Goal: Task Accomplishment & Management: Manage account settings

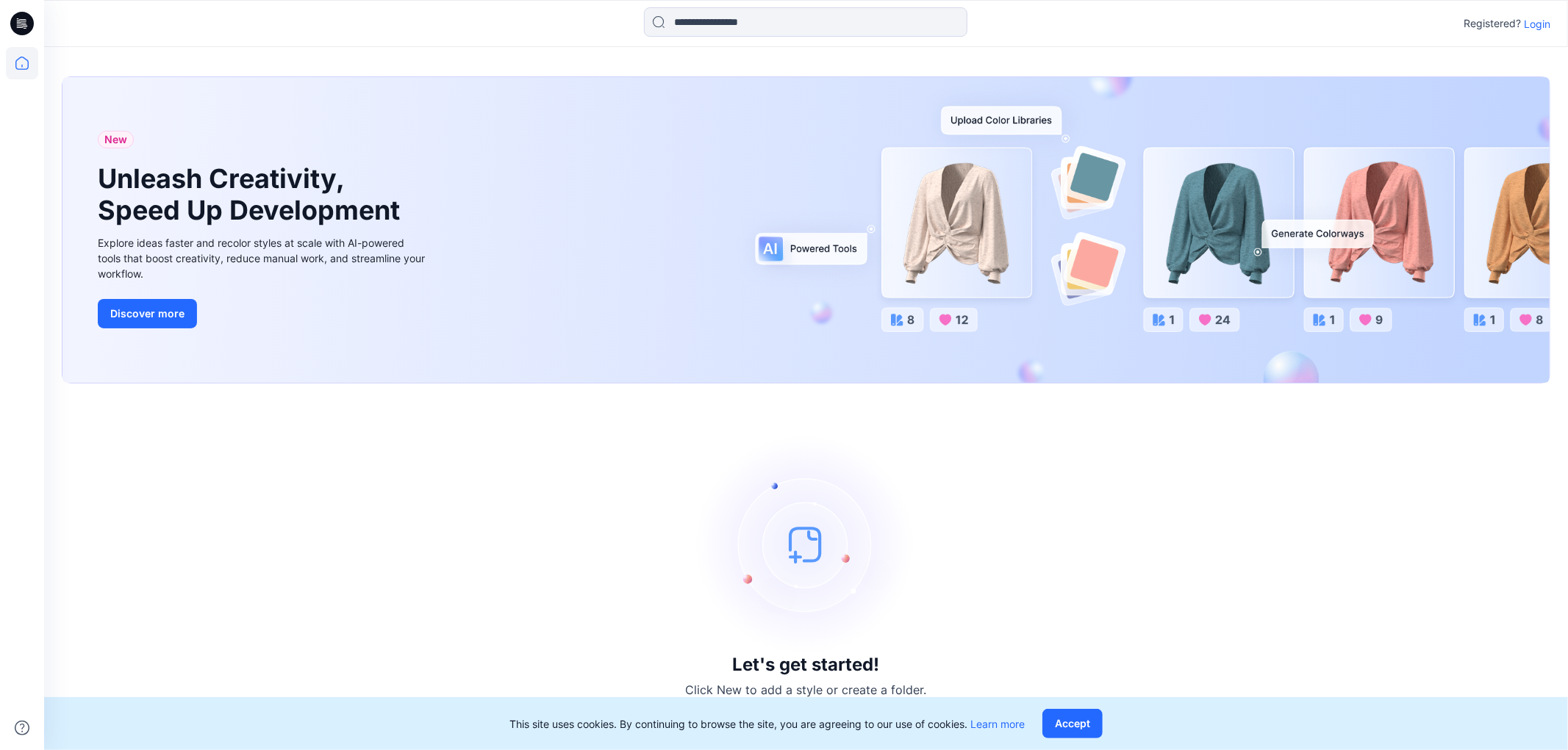
click at [1538, 23] on p "Login" at bounding box center [1536, 24] width 27 height 15
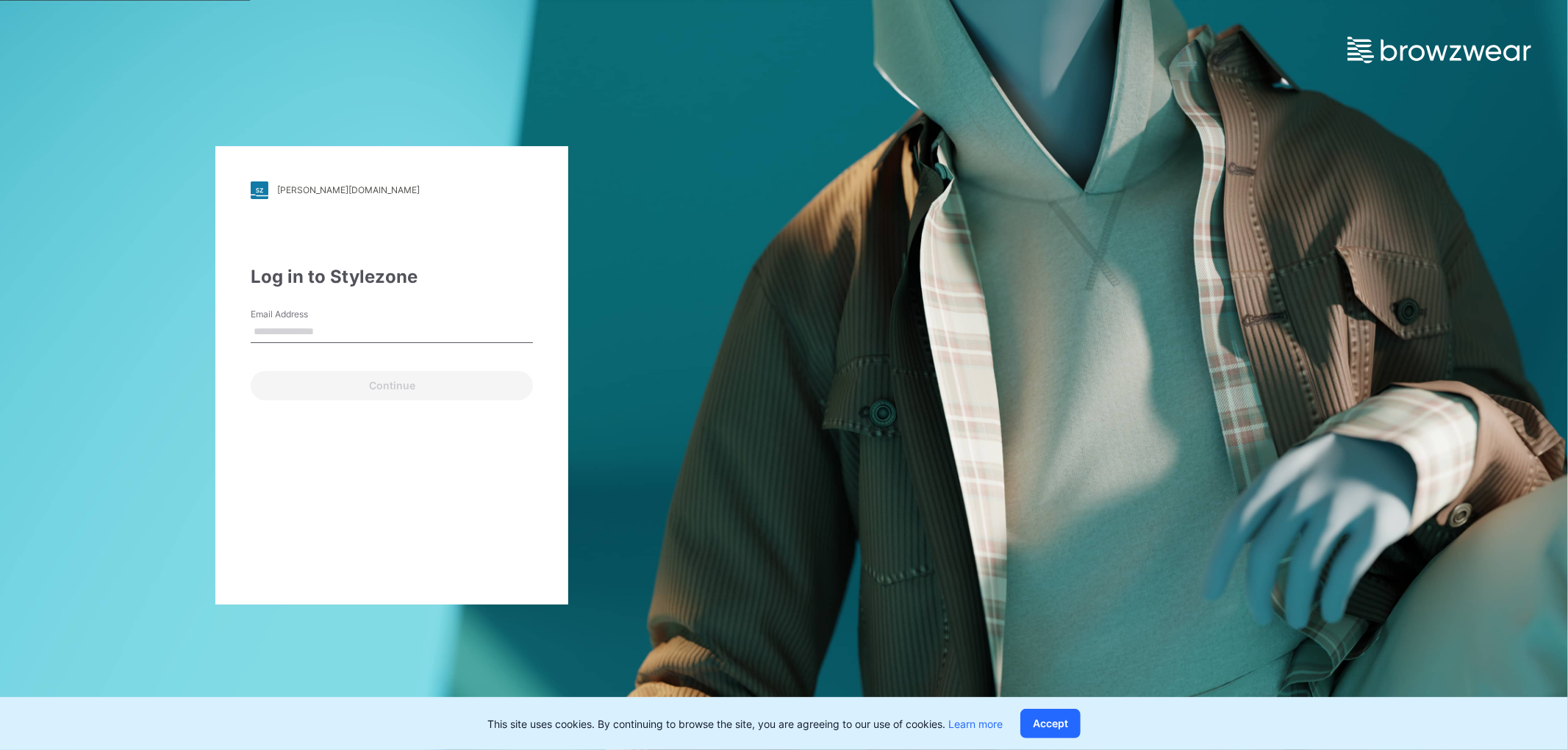
type input "**********"
click at [339, 387] on button "Continue" at bounding box center [392, 386] width 282 height 29
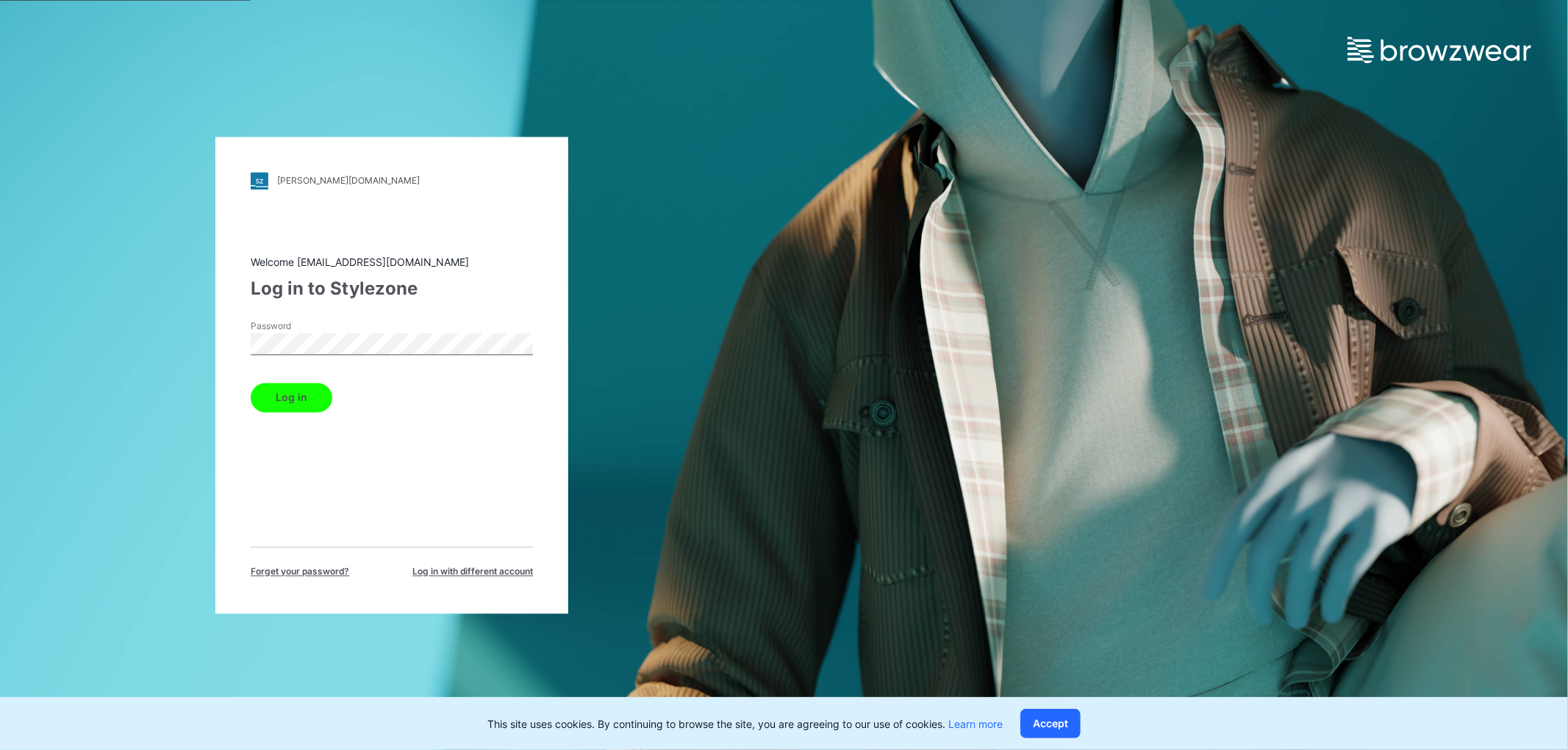
click at [326, 386] on div "Log in" at bounding box center [392, 394] width 282 height 35
click at [324, 386] on button "Log in" at bounding box center [291, 398] width 81 height 29
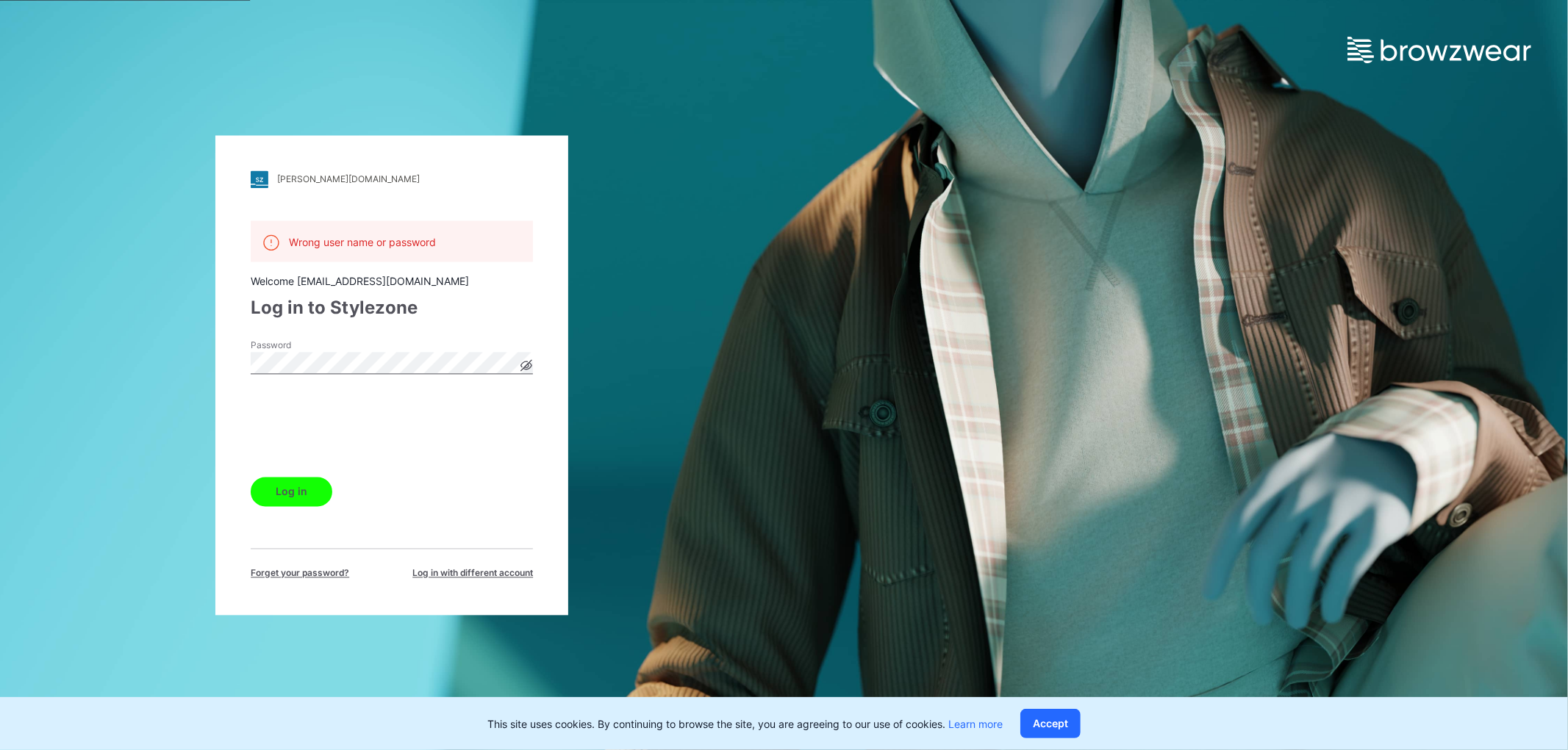
click at [305, 490] on button "Log in" at bounding box center [291, 492] width 81 height 29
